Goal: Information Seeking & Learning: Learn about a topic

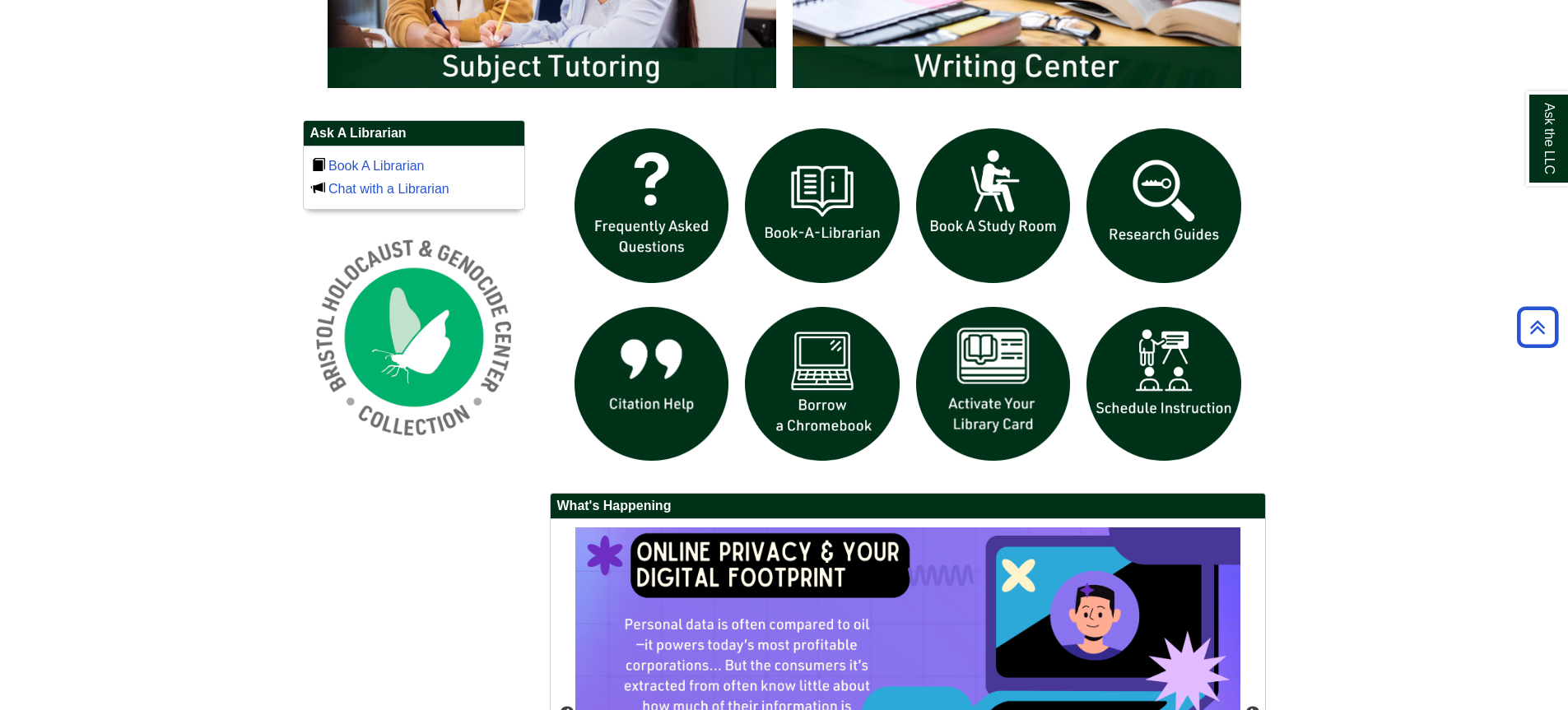
scroll to position [982, 0]
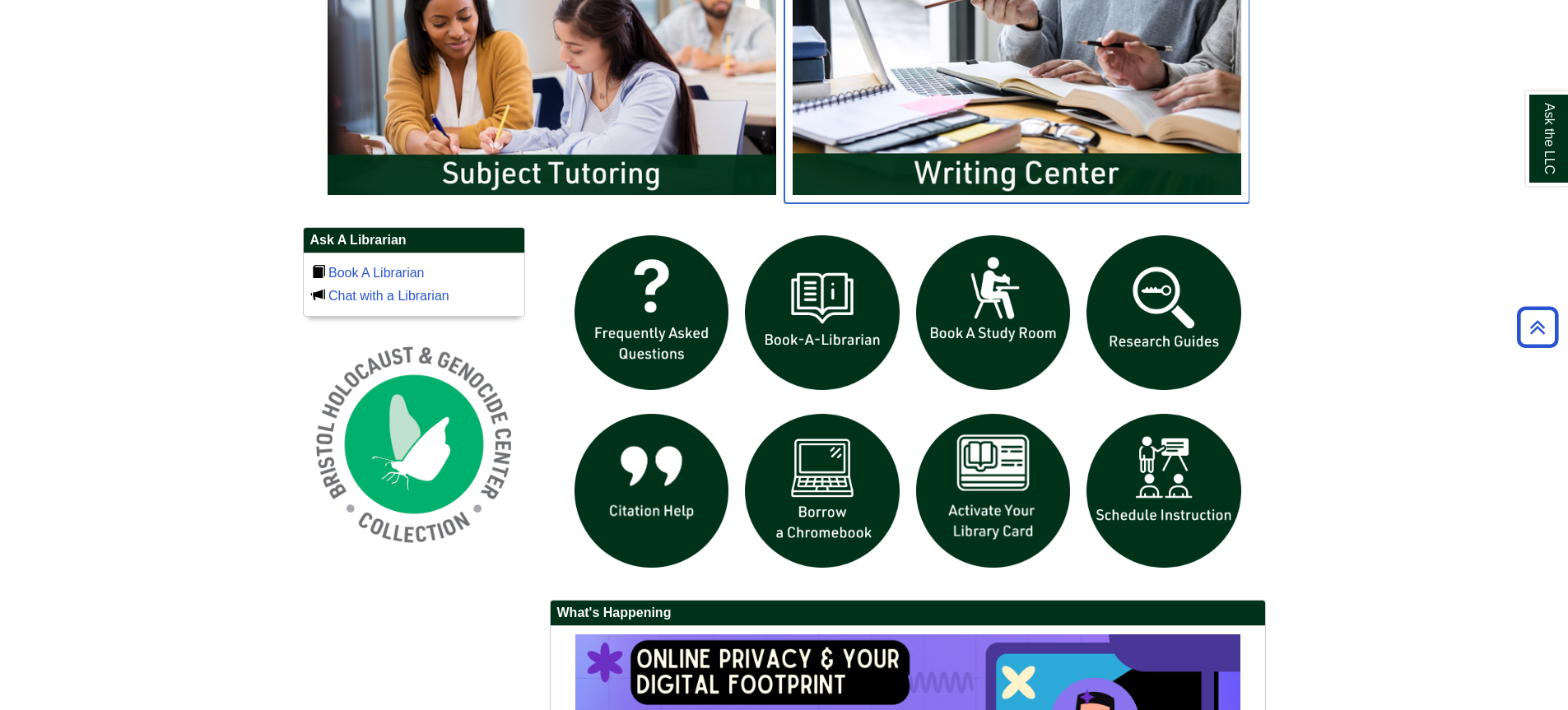
click at [984, 59] on img "slideshow" at bounding box center [1016, 78] width 465 height 250
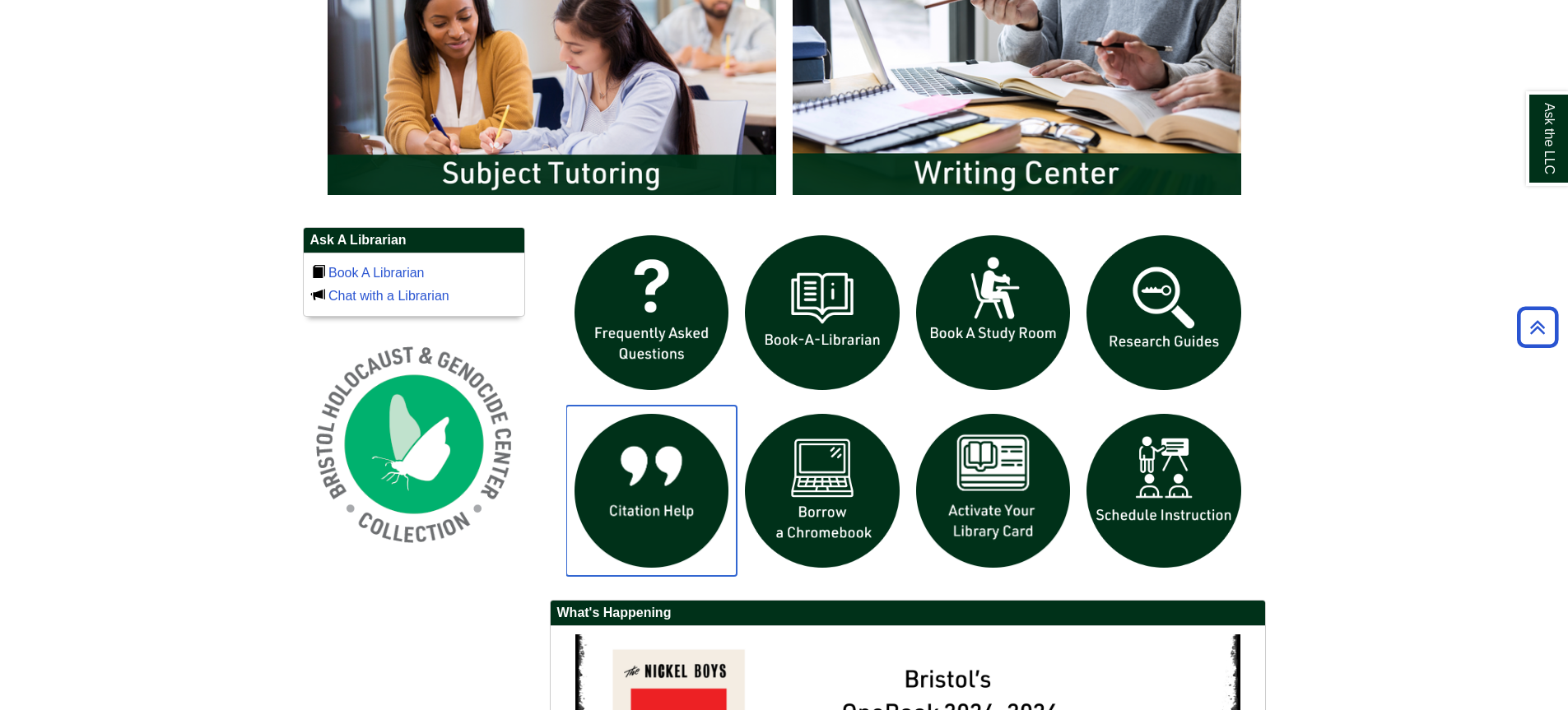
click at [669, 512] on img "slideshow" at bounding box center [652, 492] width 172 height 172
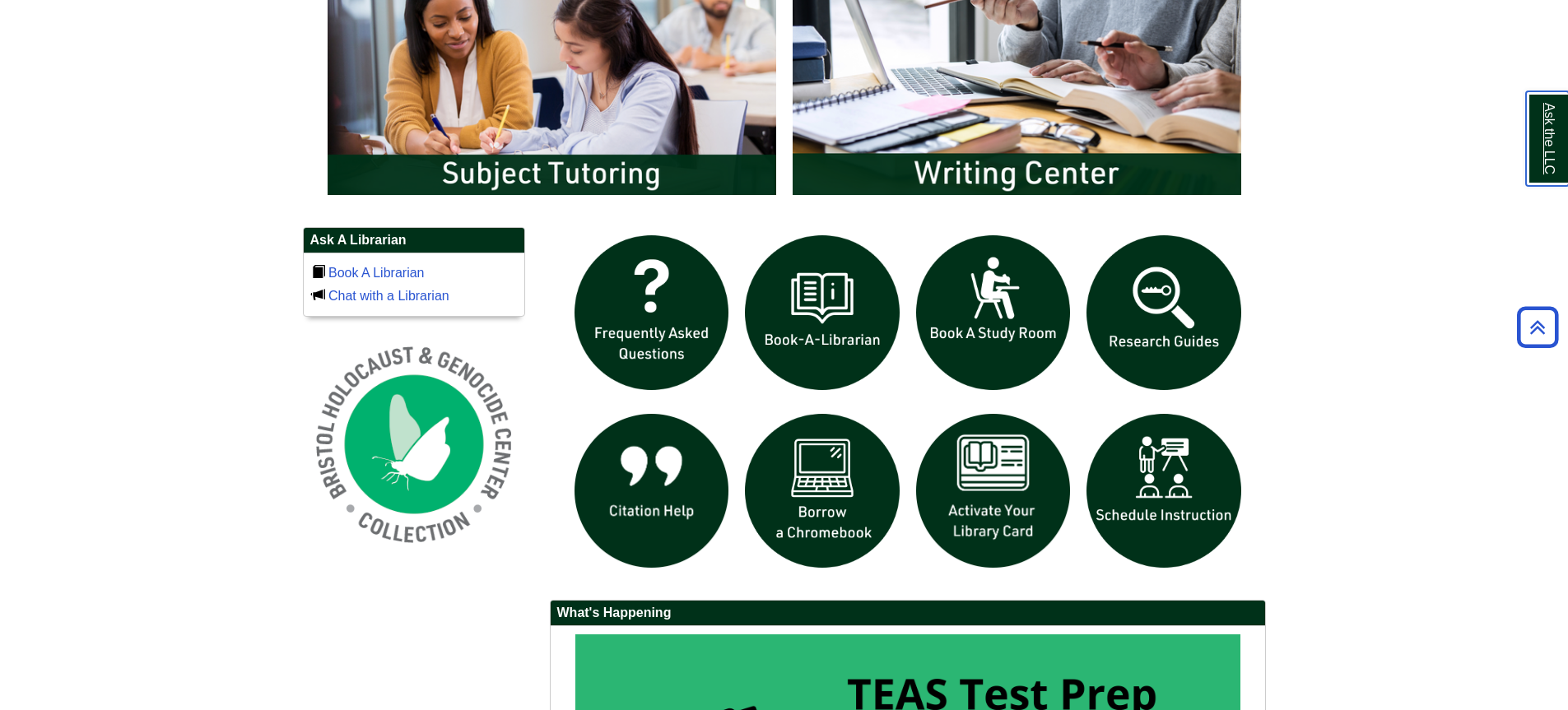
click at [1556, 157] on link "Ask the LLC" at bounding box center [1547, 138] width 43 height 95
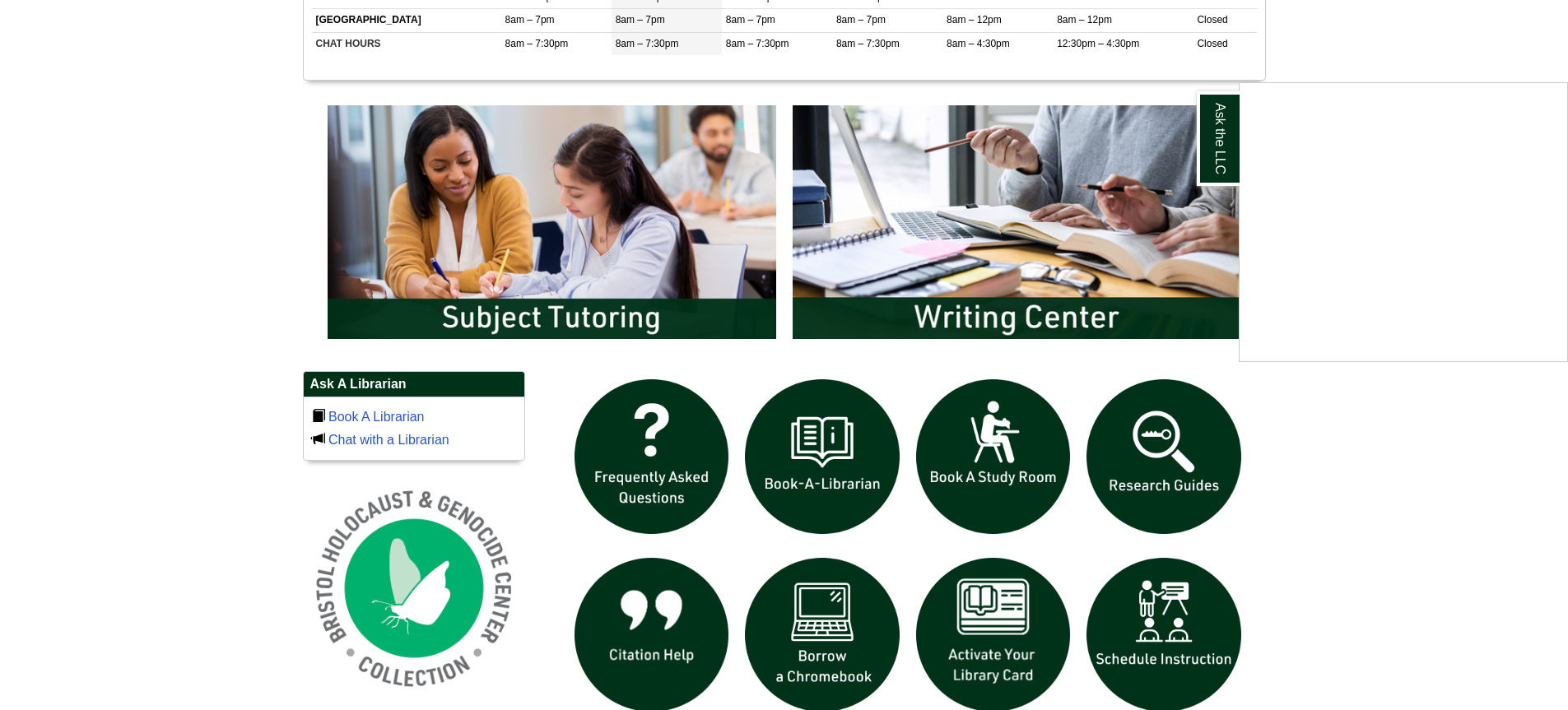
scroll to position [818, 0]
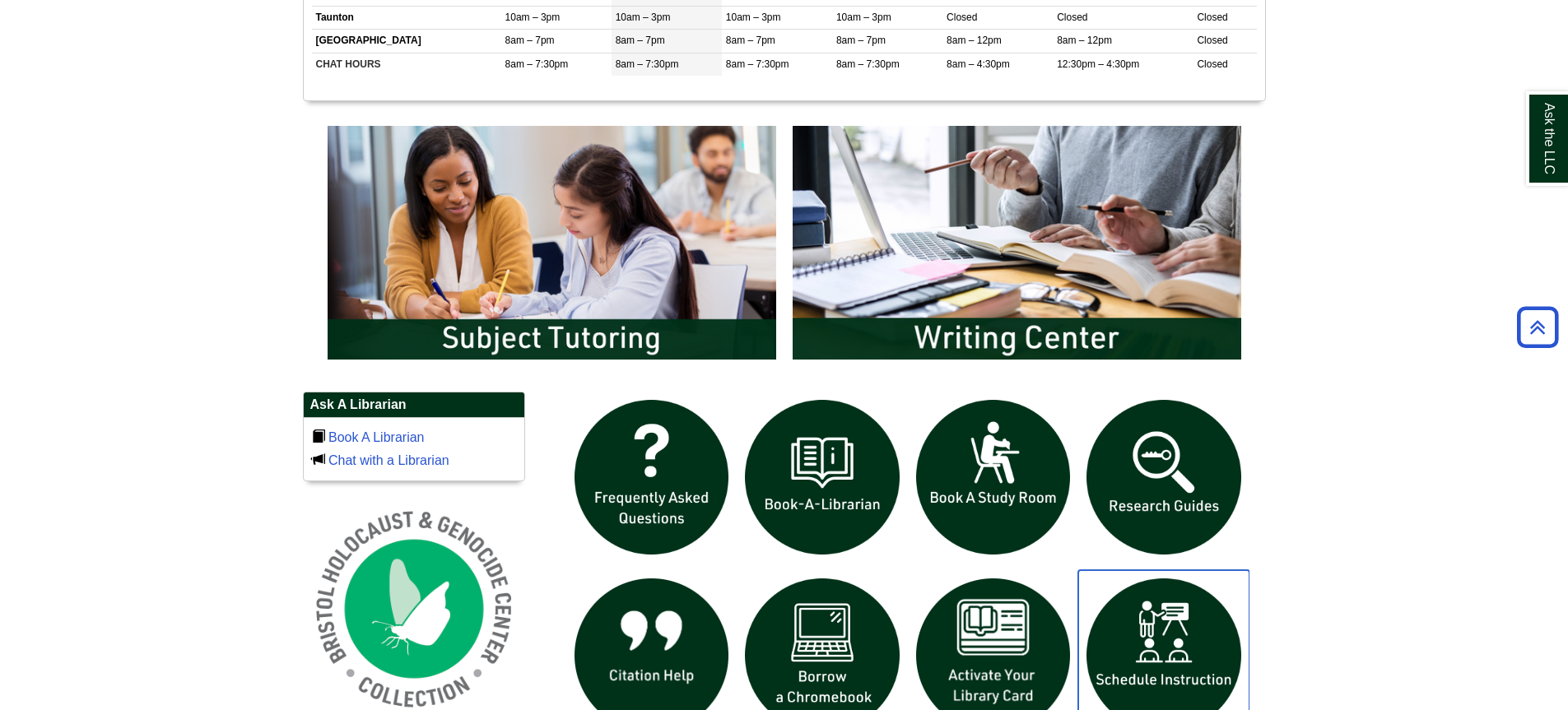
click at [1176, 668] on img "slideshow" at bounding box center [1164, 657] width 172 height 172
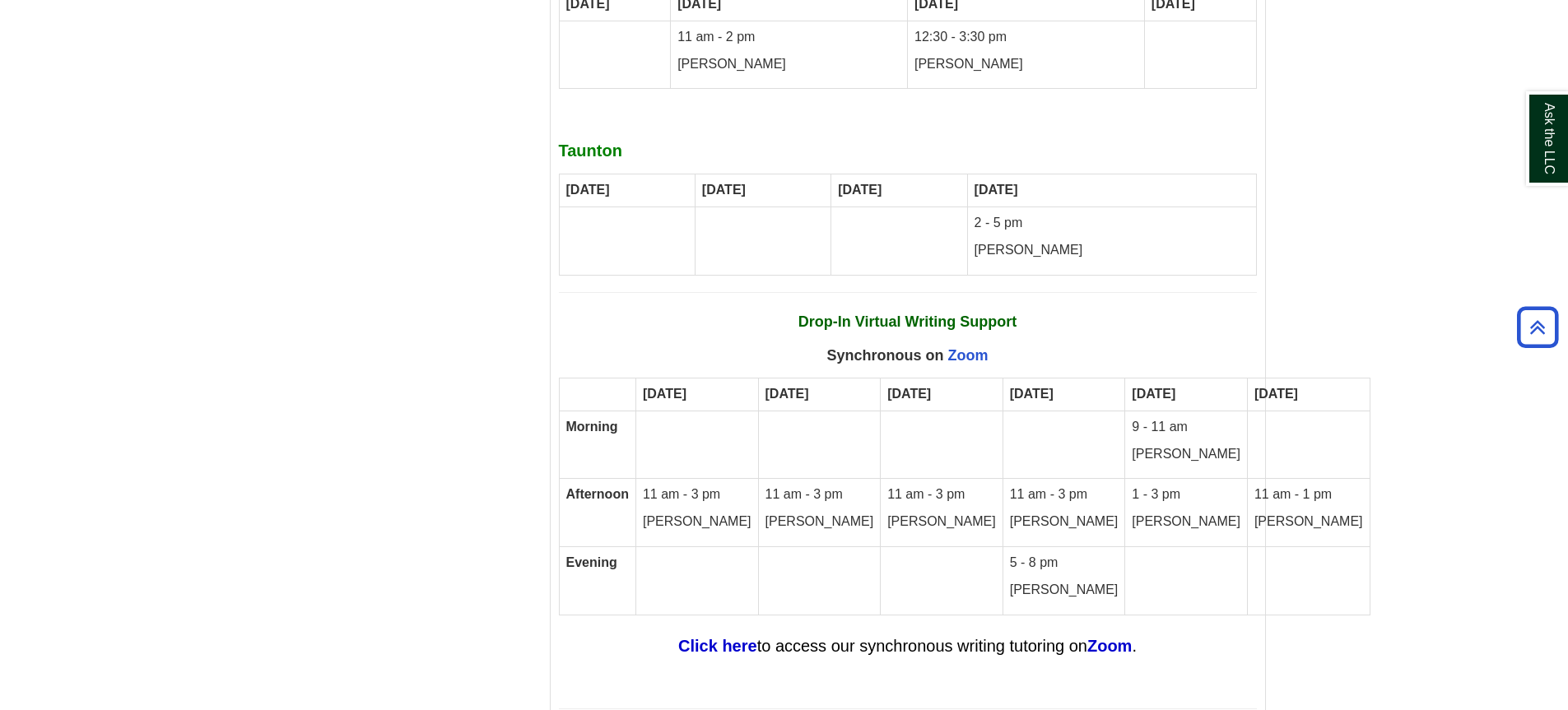
scroll to position [9577, 0]
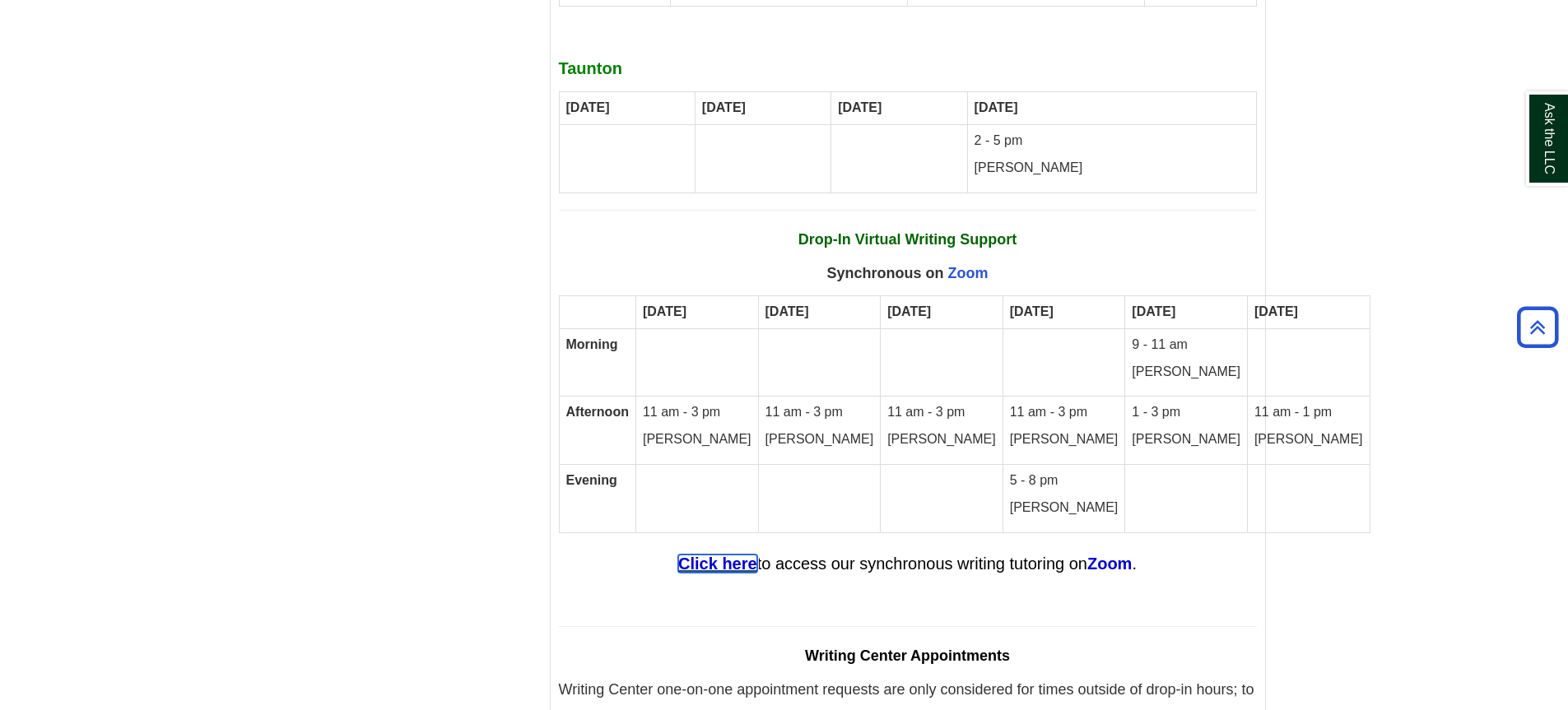
click at [726, 555] on strong "Click here" at bounding box center [718, 564] width 79 height 18
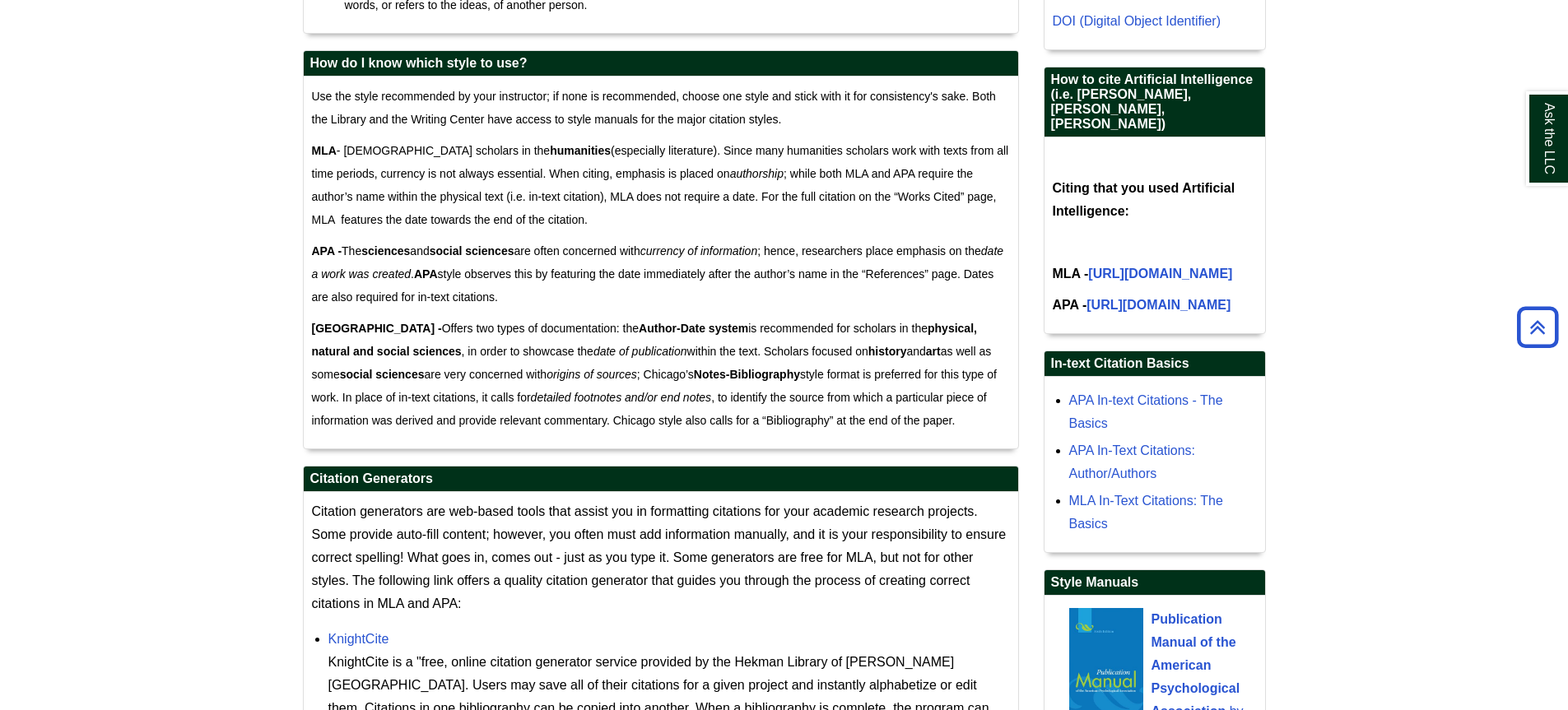
scroll to position [1070, 0]
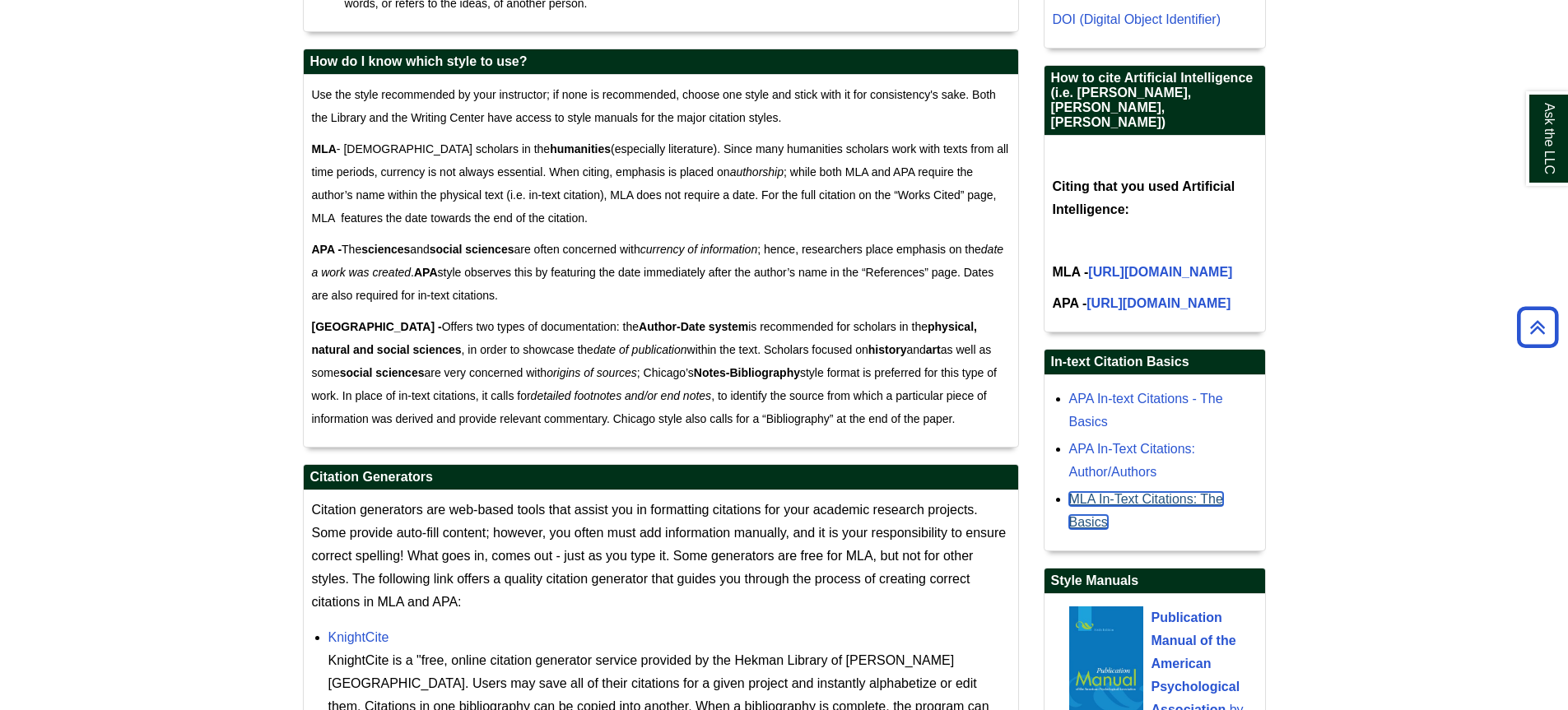
click at [1157, 530] on link "MLA In-Text Citations: The Basics" at bounding box center [1146, 510] width 154 height 37
